Goal: Navigation & Orientation: Find specific page/section

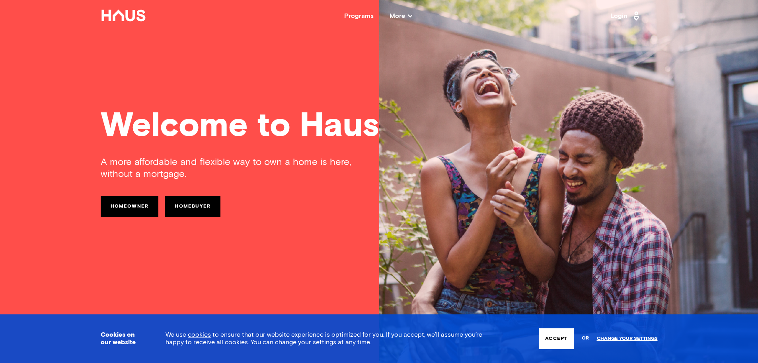
click at [624, 15] on link "Login" at bounding box center [626, 16] width 31 height 13
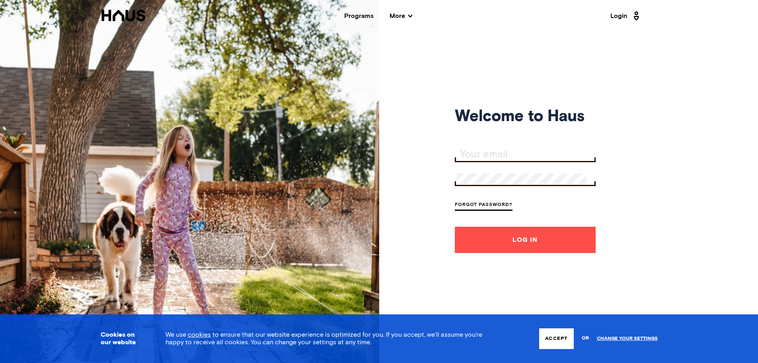
type input "jayw.emel@gmail.com"
click at [504, 166] on form "jayw.emel@gmail.com Forgot Password? Log In" at bounding box center [525, 200] width 141 height 105
click at [523, 239] on button "Log In" at bounding box center [525, 240] width 141 height 26
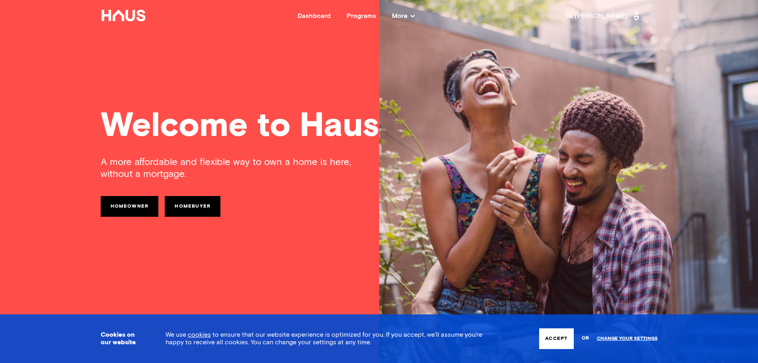
click at [328, 16] on div "Dashboard" at bounding box center [314, 16] width 33 height 6
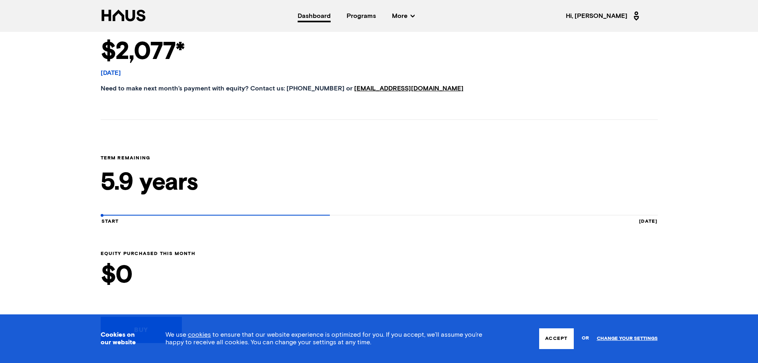
scroll to position [398, 0]
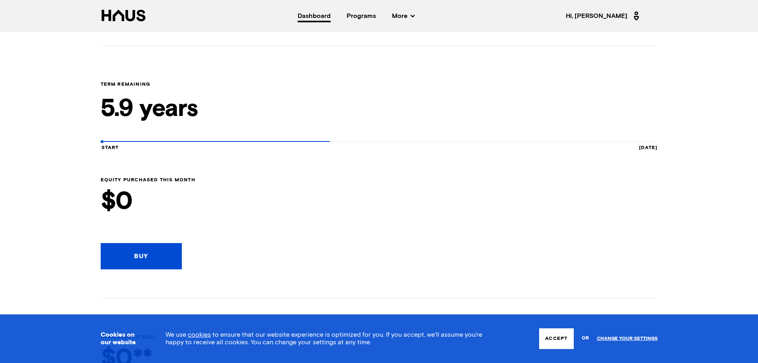
click at [551, 337] on button "Accept" at bounding box center [556, 338] width 34 height 21
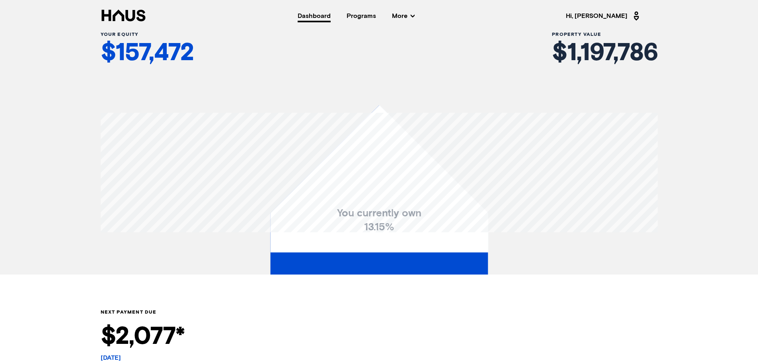
scroll to position [0, 0]
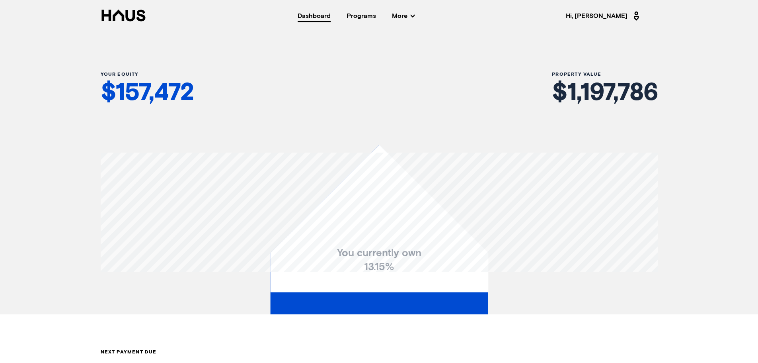
click at [415, 14] on span "More" at bounding box center [403, 16] width 23 height 6
